Goal: Book appointment/travel/reservation: Register for event/course

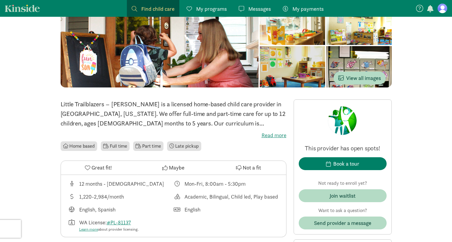
scroll to position [80, 0]
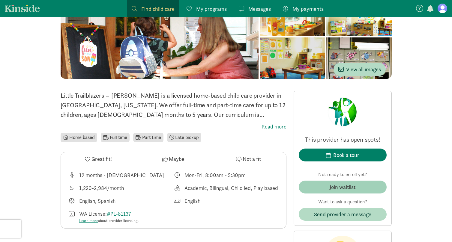
click at [335, 186] on div "Join waitlist" at bounding box center [343, 187] width 26 height 8
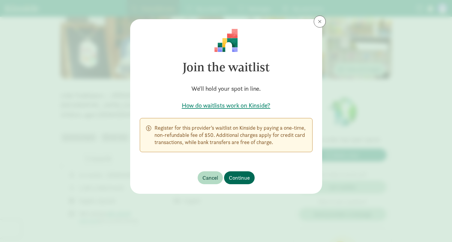
click at [242, 180] on span "Continue" at bounding box center [239, 178] width 21 height 8
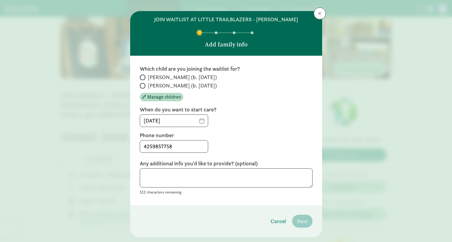
scroll to position [9, 0]
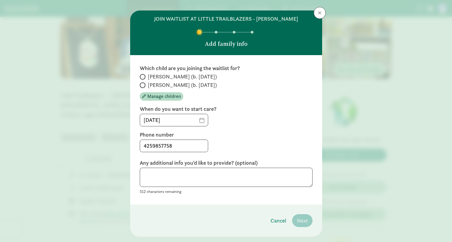
click at [191, 77] on span "[PERSON_NAME] (b. [DATE])" at bounding box center [182, 76] width 69 height 7
click at [144, 77] on input "[PERSON_NAME] (b. [DATE])" at bounding box center [142, 77] width 4 height 4
radio input "true"
click at [307, 219] on span "Next" at bounding box center [302, 221] width 11 height 8
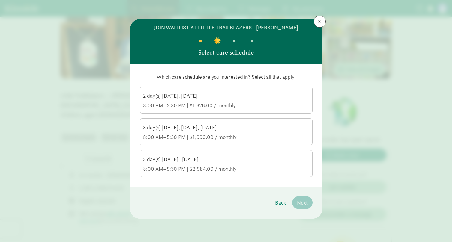
click at [282, 167] on div "8:00 AM–5:30 PM | $2,984.00 / monthly" at bounding box center [226, 169] width 166 height 7
click at [0, 0] on input "5 day(s) [DATE]–[DATE] 8:00 AM–5:30 PM | $2,984.00 / monthly" at bounding box center [0, 0] width 0 height 0
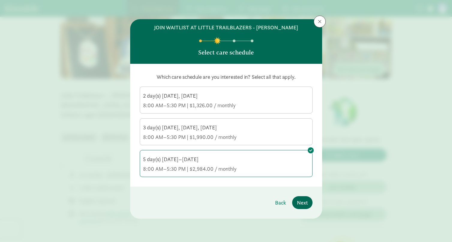
click at [301, 205] on span "Next" at bounding box center [302, 203] width 11 height 8
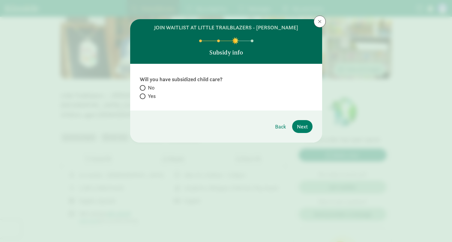
click at [149, 89] on span "No" at bounding box center [151, 87] width 7 height 7
click at [144, 89] on input "No" at bounding box center [142, 88] width 4 height 4
radio input "true"
click at [304, 130] on span "Next" at bounding box center [302, 127] width 11 height 8
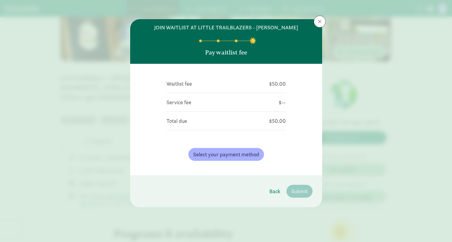
scroll to position [102, 0]
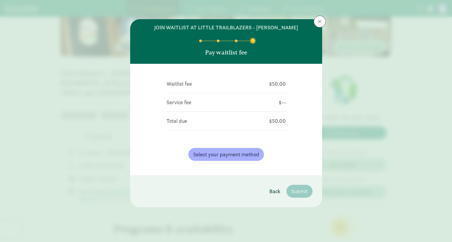
click at [275, 187] on button "Back" at bounding box center [275, 191] width 21 height 13
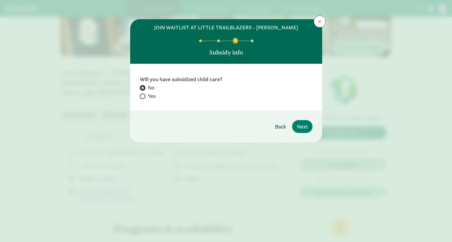
click at [280, 126] on span "Back" at bounding box center [280, 127] width 11 height 8
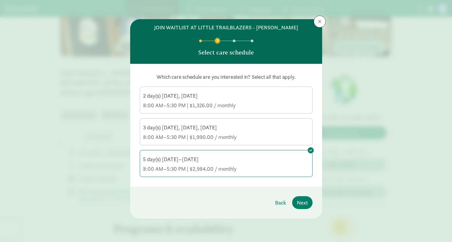
click at [318, 23] on span at bounding box center [320, 21] width 4 height 5
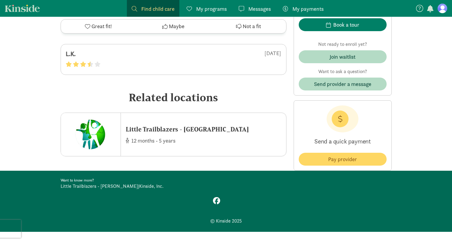
scroll to position [1007, 0]
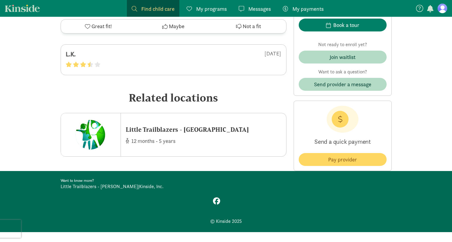
click at [87, 25] on icon at bounding box center [87, 26] width 5 height 5
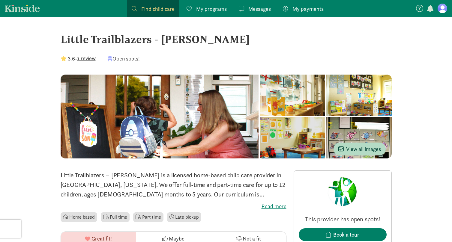
scroll to position [0, 0]
click at [95, 57] on button "1 review" at bounding box center [86, 58] width 19 height 8
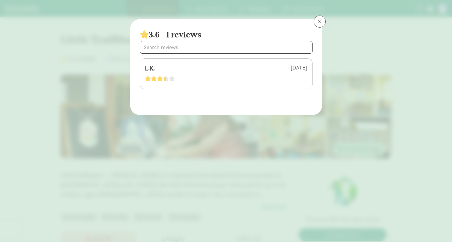
click at [319, 22] on span at bounding box center [320, 21] width 4 height 5
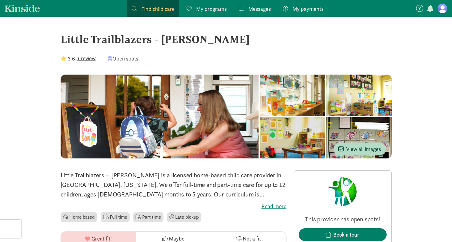
click at [221, 11] on span "My programs" at bounding box center [211, 9] width 31 height 8
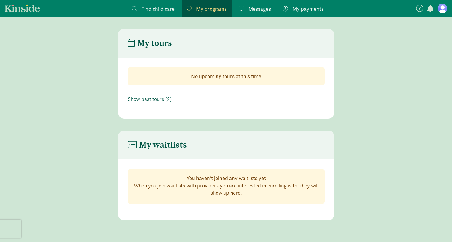
click at [166, 99] on link "Show past tours (2)" at bounding box center [150, 99] width 44 height 7
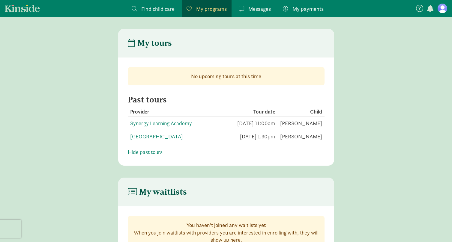
click at [255, 8] on span "Messages" at bounding box center [259, 9] width 23 height 8
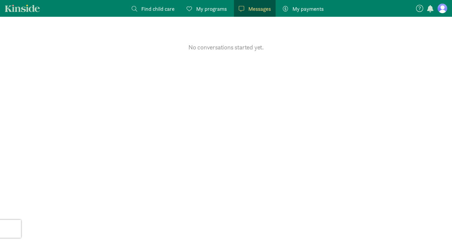
click at [162, 7] on span "Find child care" at bounding box center [157, 9] width 33 height 8
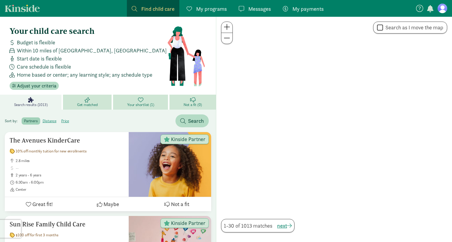
click at [133, 7] on span at bounding box center [134, 8] width 5 height 5
click at [136, 10] on span at bounding box center [134, 8] width 5 height 5
click at [149, 10] on span "Find child care" at bounding box center [157, 9] width 33 height 8
click at [412, 28] on label "Search as I move the map" at bounding box center [413, 27] width 60 height 7
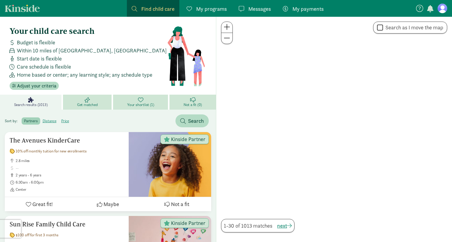
click at [383, 28] on input "Search as I move the map" at bounding box center [380, 28] width 6 height 8
click at [412, 28] on label "Search as I move the map" at bounding box center [413, 27] width 60 height 7
click at [383, 28] on input "Search as I move the map" at bounding box center [380, 28] width 6 height 8
checkbox input "false"
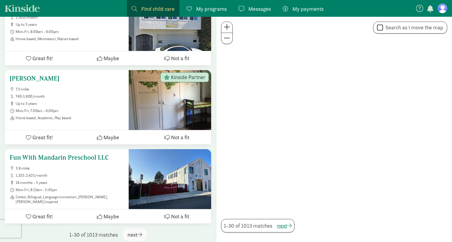
scroll to position [2297, 0]
